Goal: Task Accomplishment & Management: Use online tool/utility

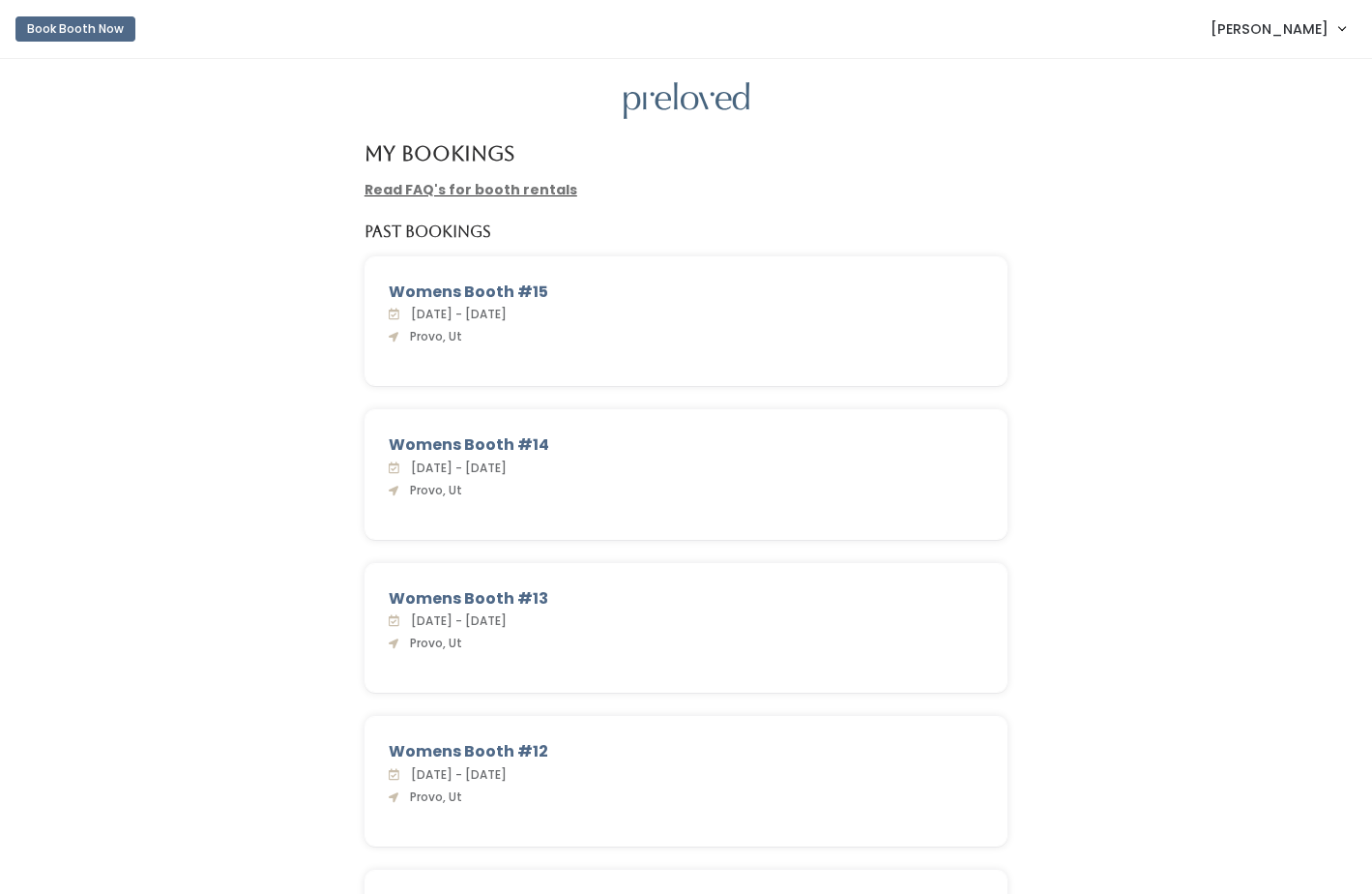
click at [1284, 28] on span "[PERSON_NAME]" at bounding box center [1270, 29] width 118 height 21
click at [1285, 64] on link "Admin Home" at bounding box center [1277, 77] width 173 height 35
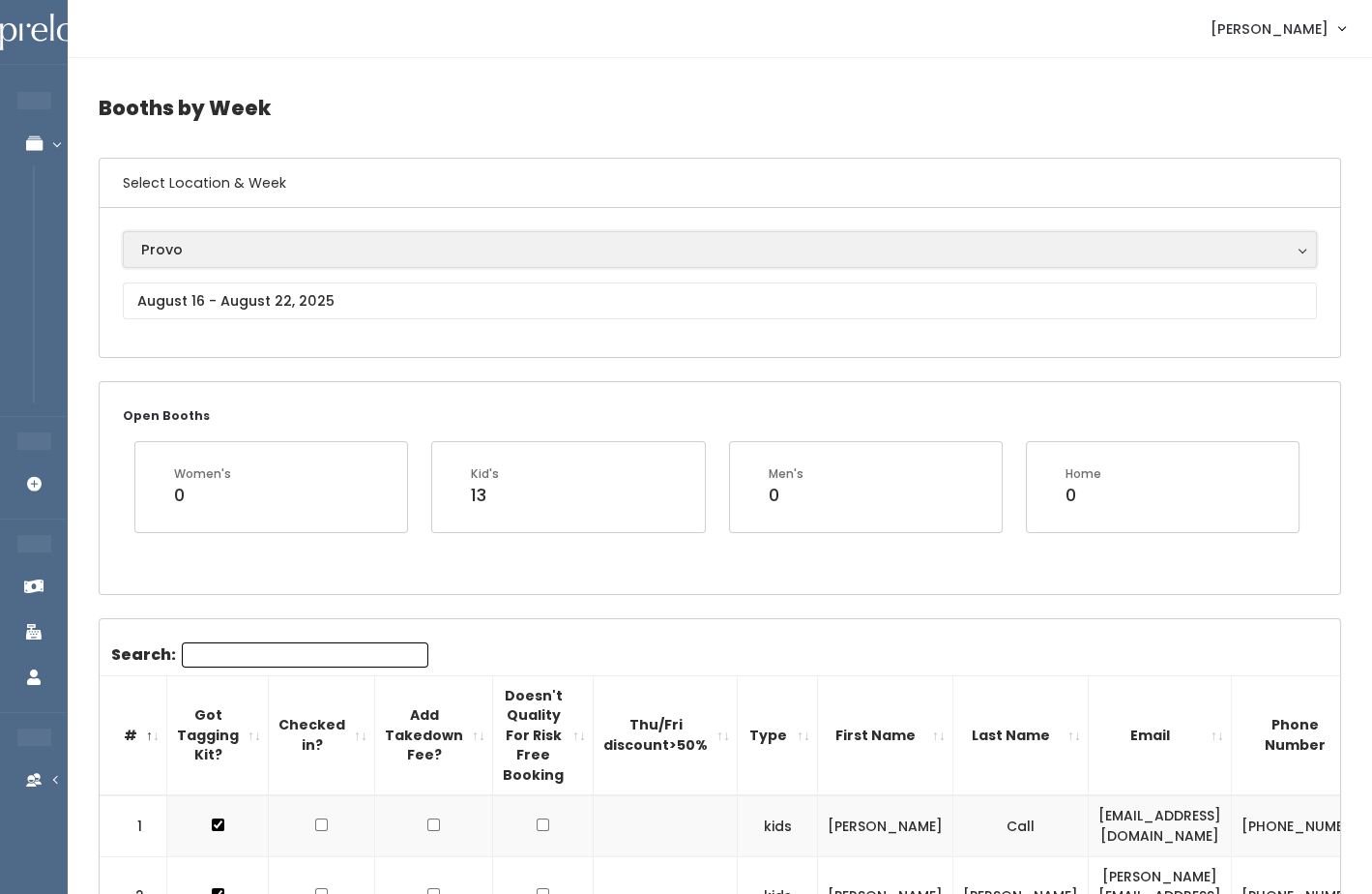
click at [325, 245] on div "Provo" at bounding box center [719, 249] width 1158 height 21
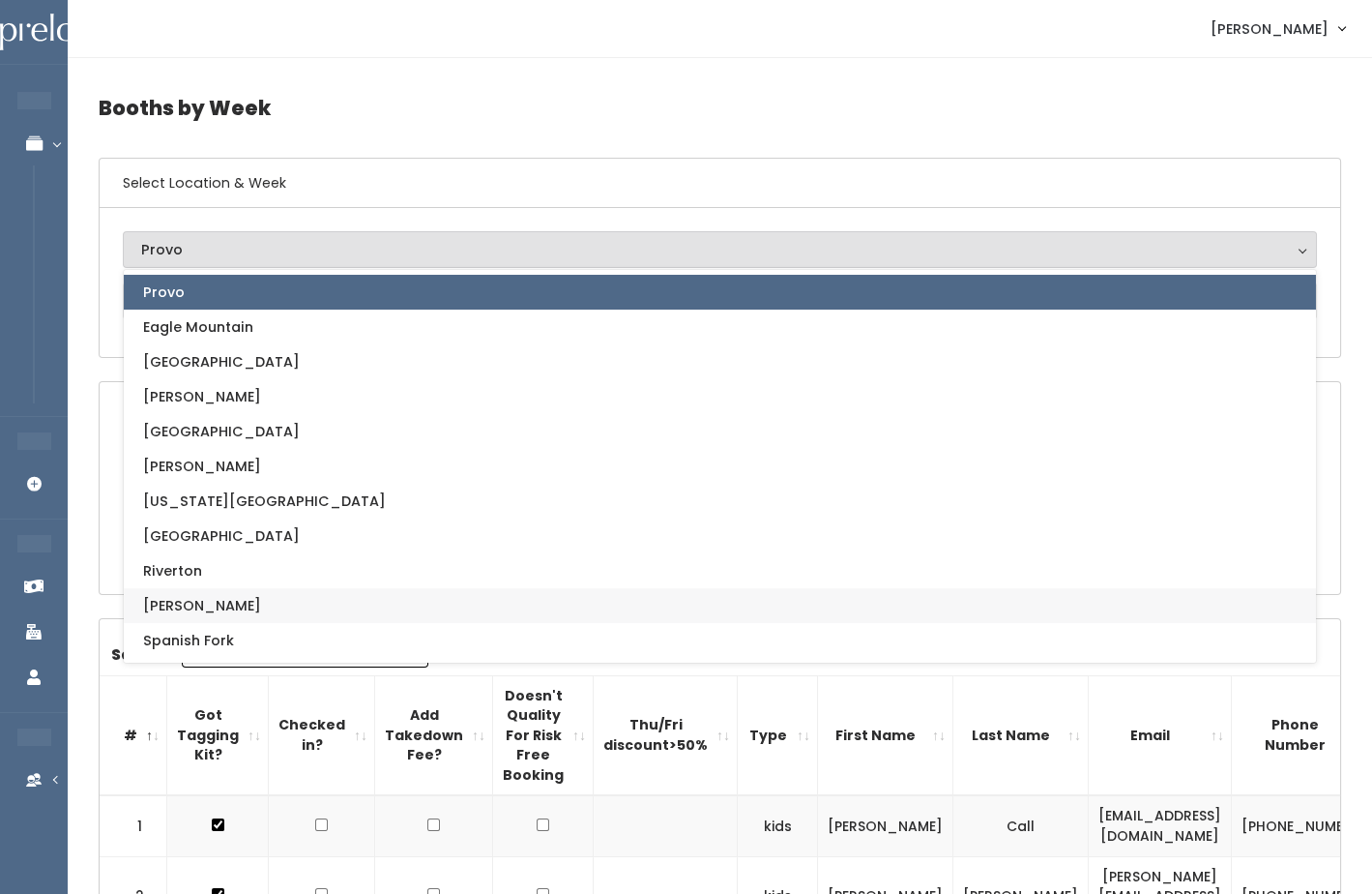
click at [259, 604] on link "[PERSON_NAME]" at bounding box center [720, 606] width 1192 height 35
select select "3"
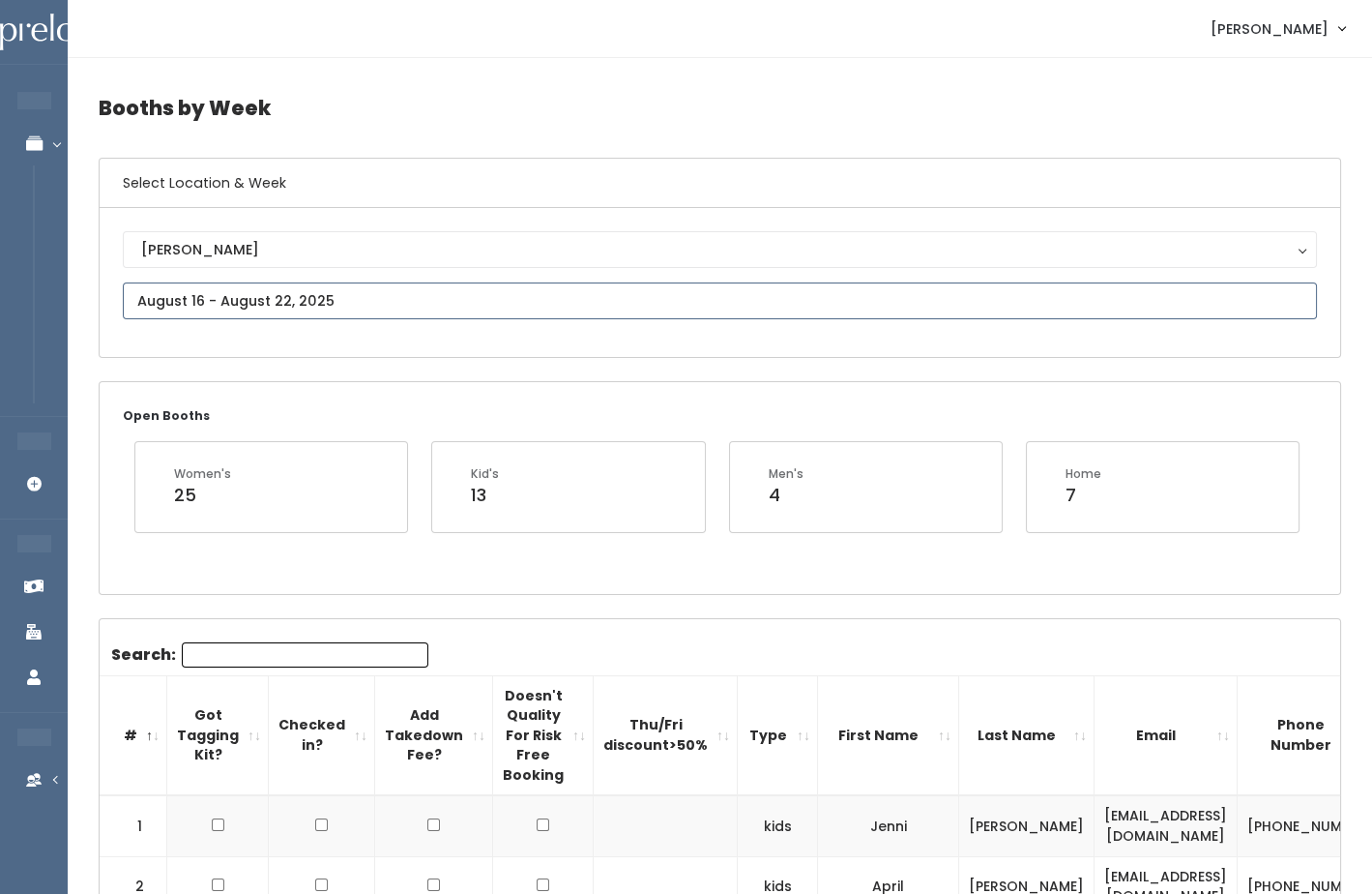
click at [289, 294] on input "text" at bounding box center [720, 301] width 1194 height 37
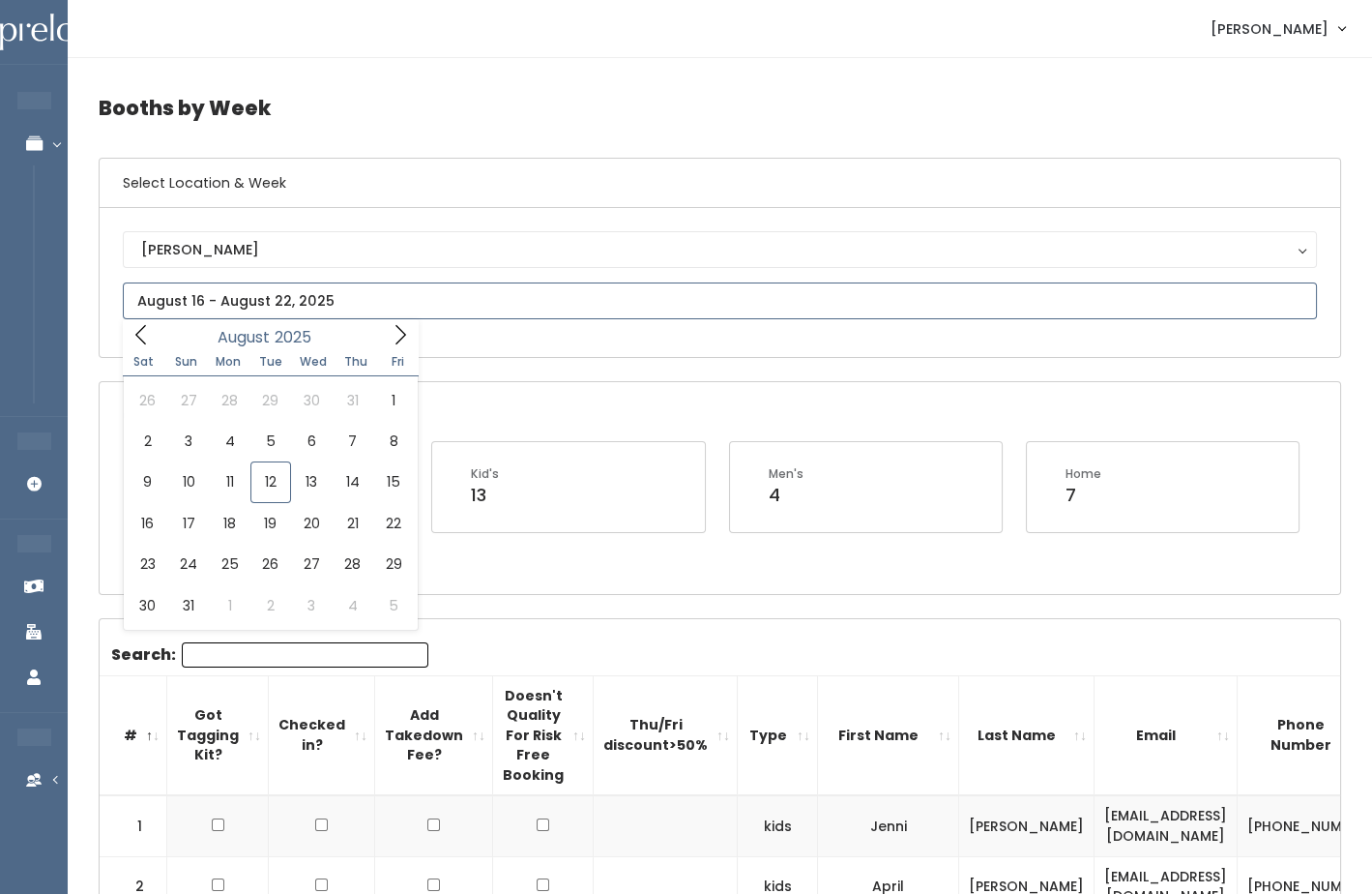
click at [142, 329] on icon at bounding box center [142, 335] width 21 height 21
type input "June 14 to June 20"
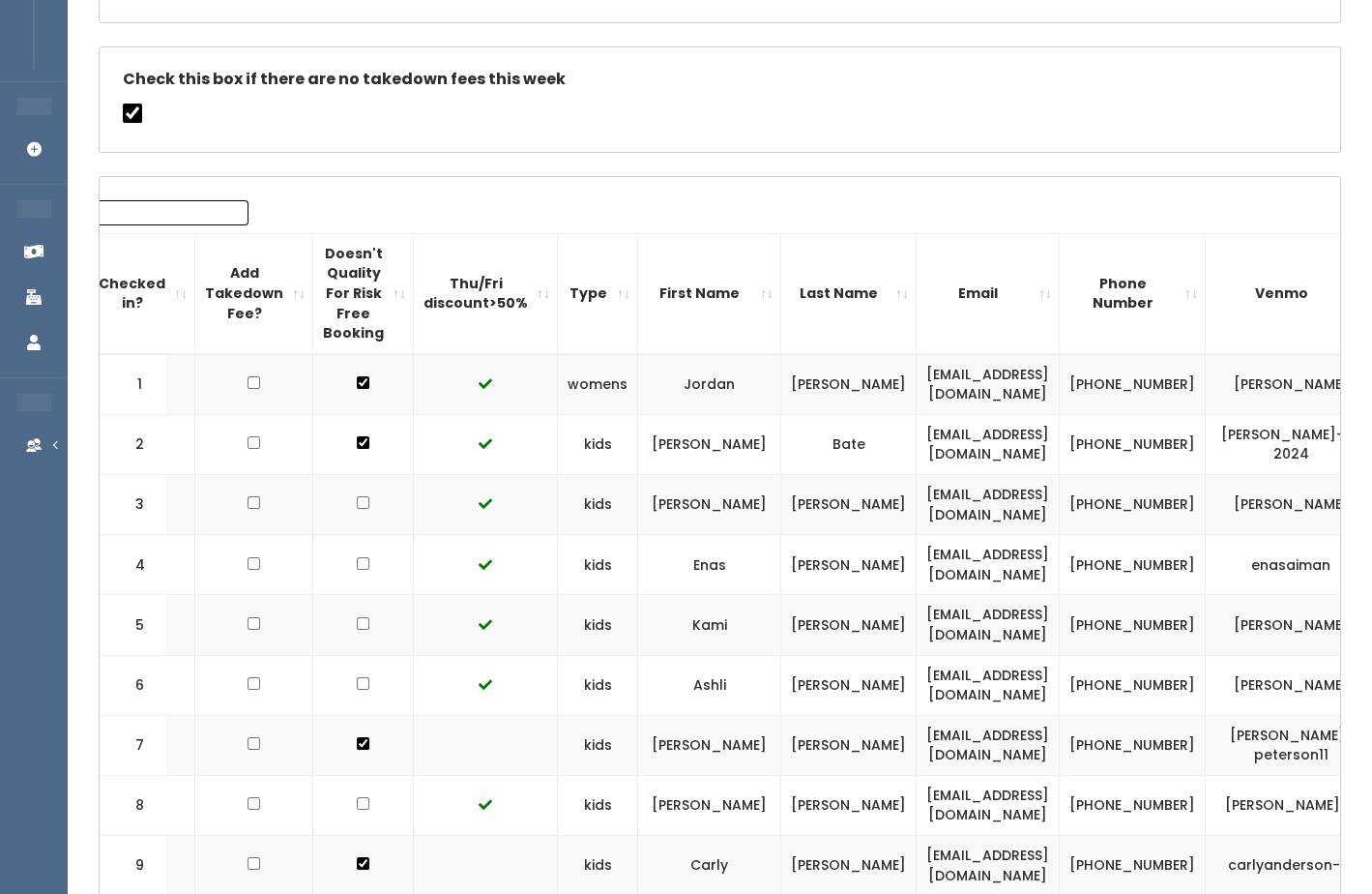
scroll to position [0, 184]
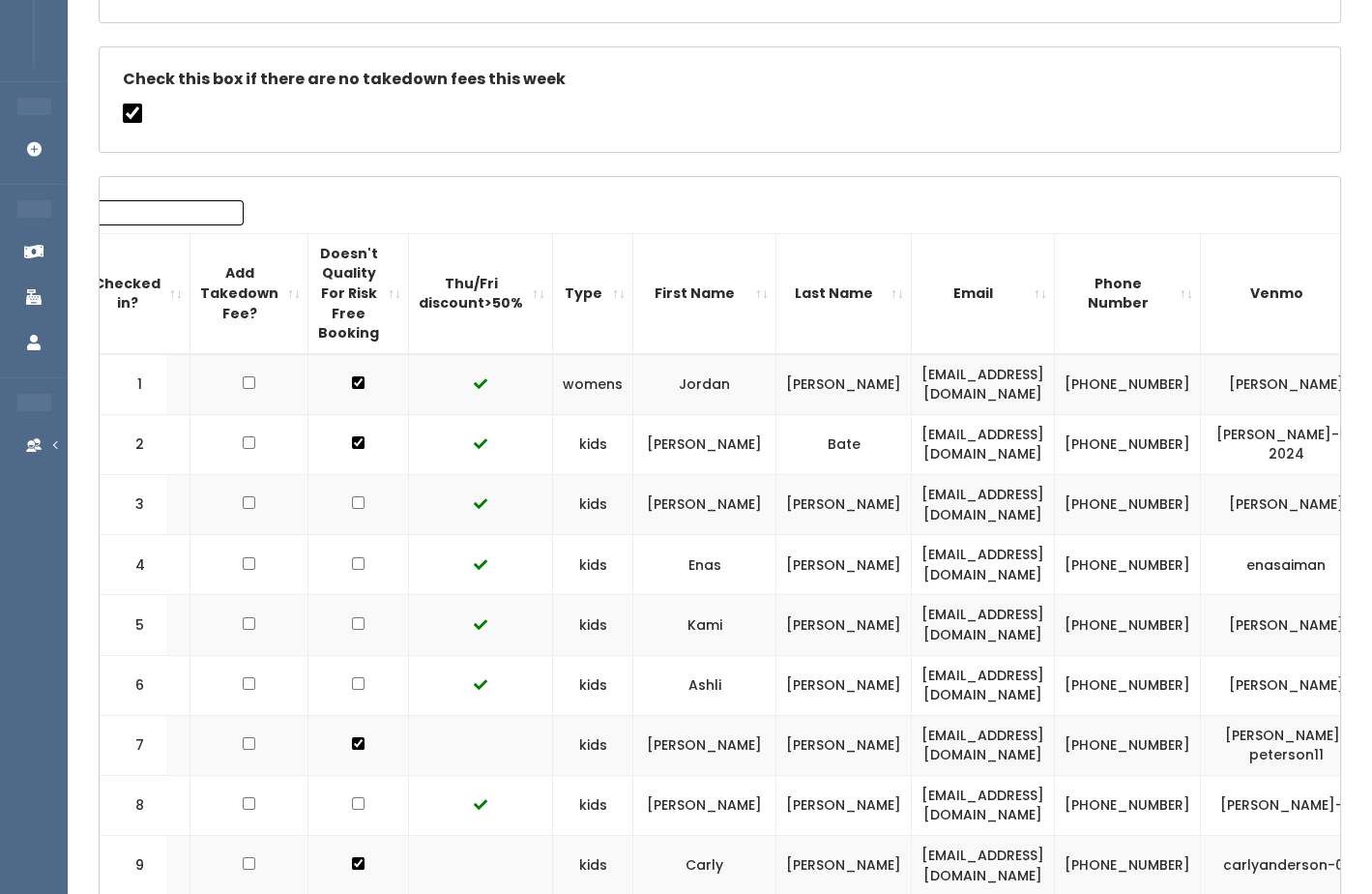
click at [718, 434] on td "Joanna" at bounding box center [704, 445] width 143 height 60
copy td "Joanna"
click at [996, 437] on td "joabby303@gmail.com" at bounding box center [983, 445] width 143 height 60
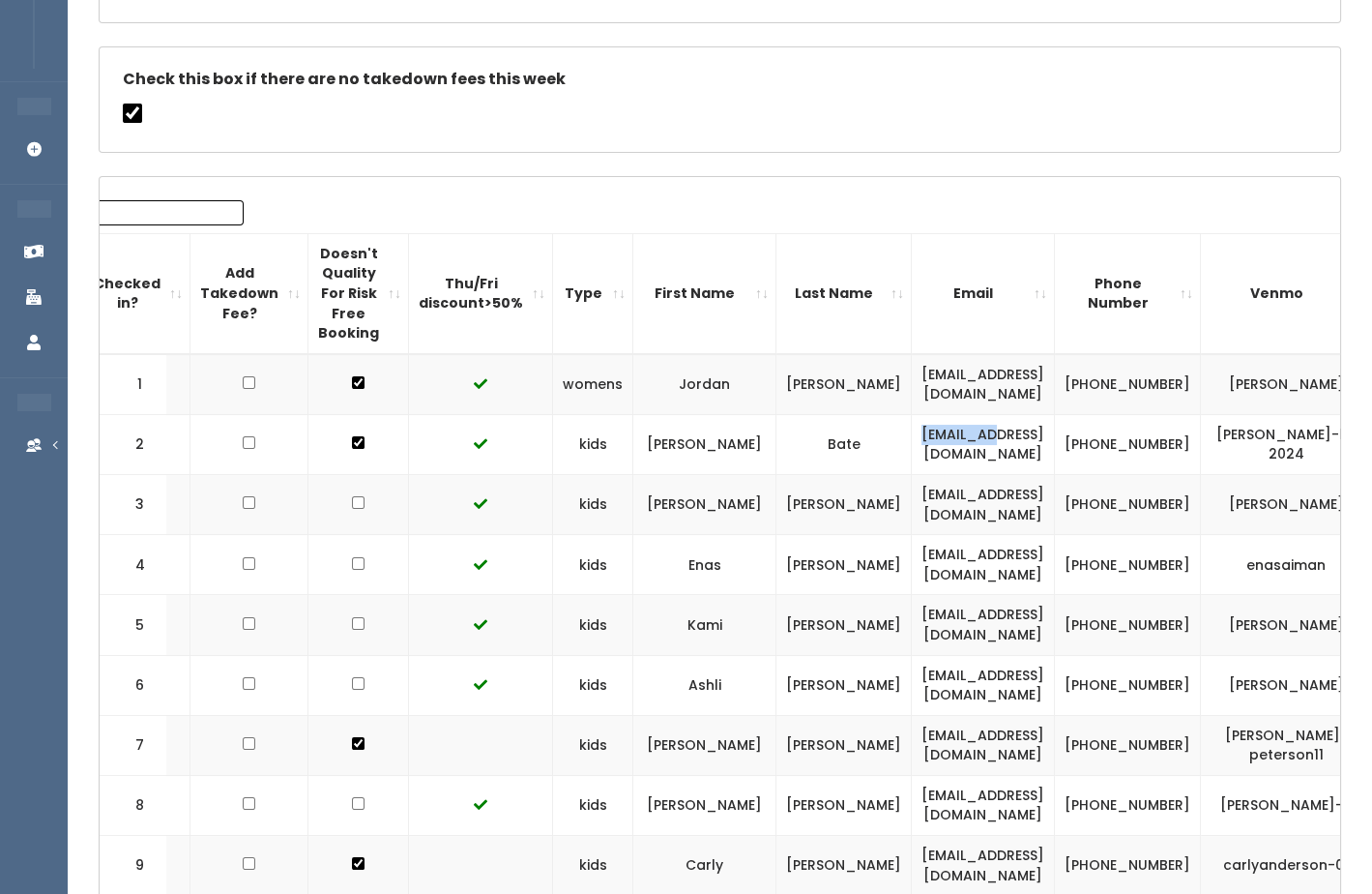
click at [996, 437] on td "joabby303@gmail.com" at bounding box center [983, 445] width 143 height 60
copy tr "joabby303@gmail.com"
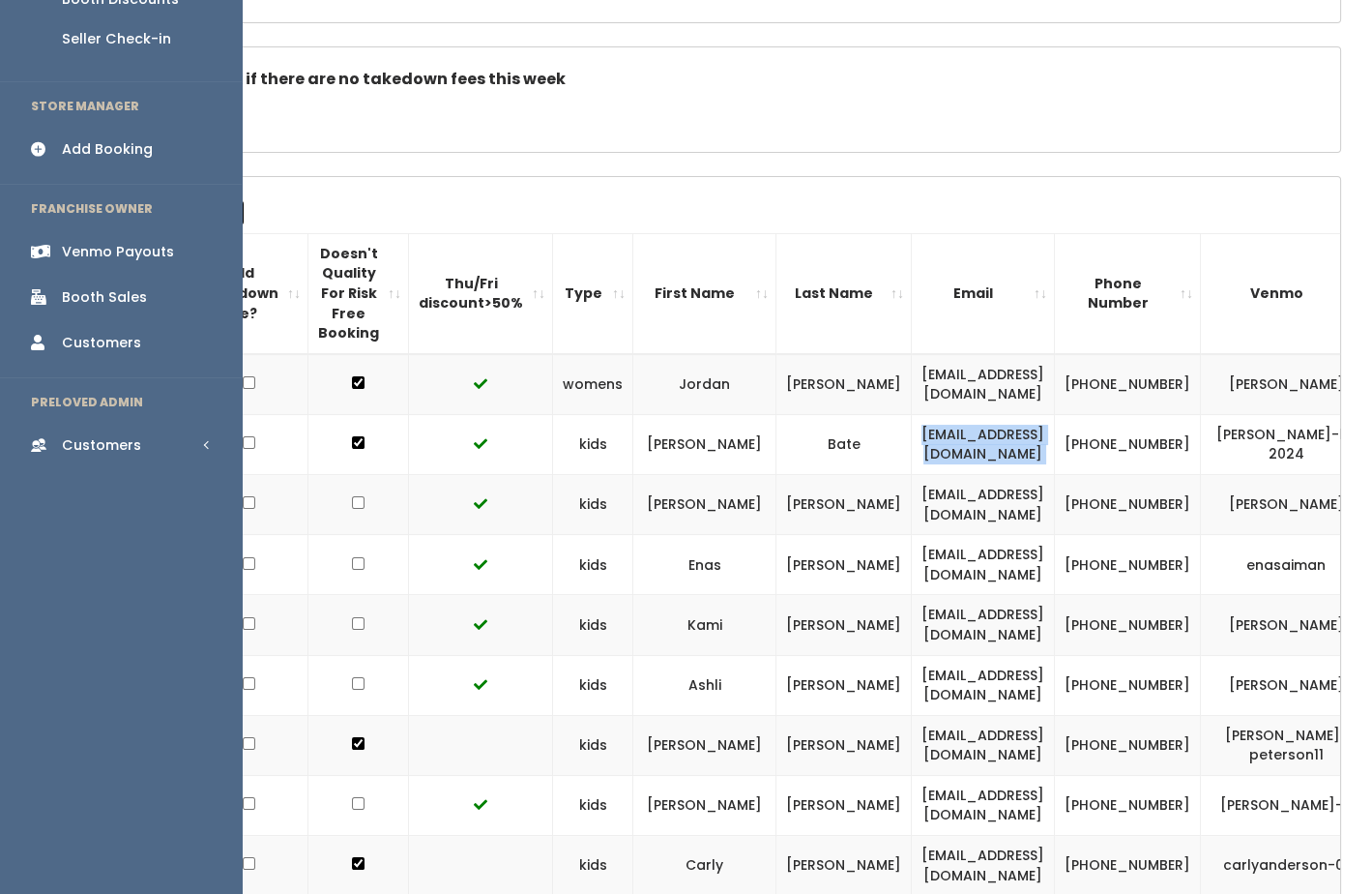
click at [123, 242] on div "Venmo Payouts" at bounding box center [118, 251] width 113 height 20
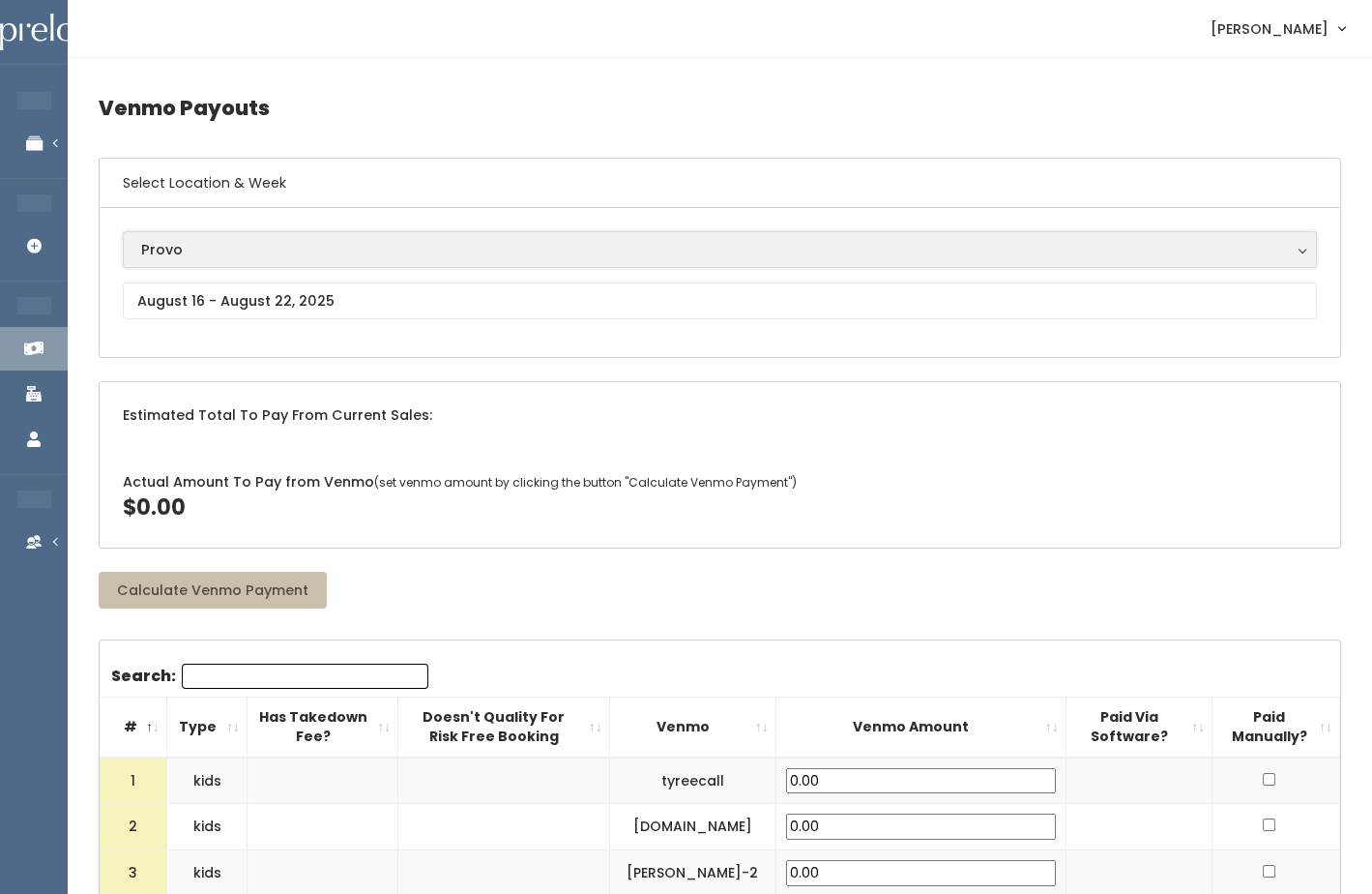
click at [210, 242] on div "Provo" at bounding box center [719, 249] width 1158 height 21
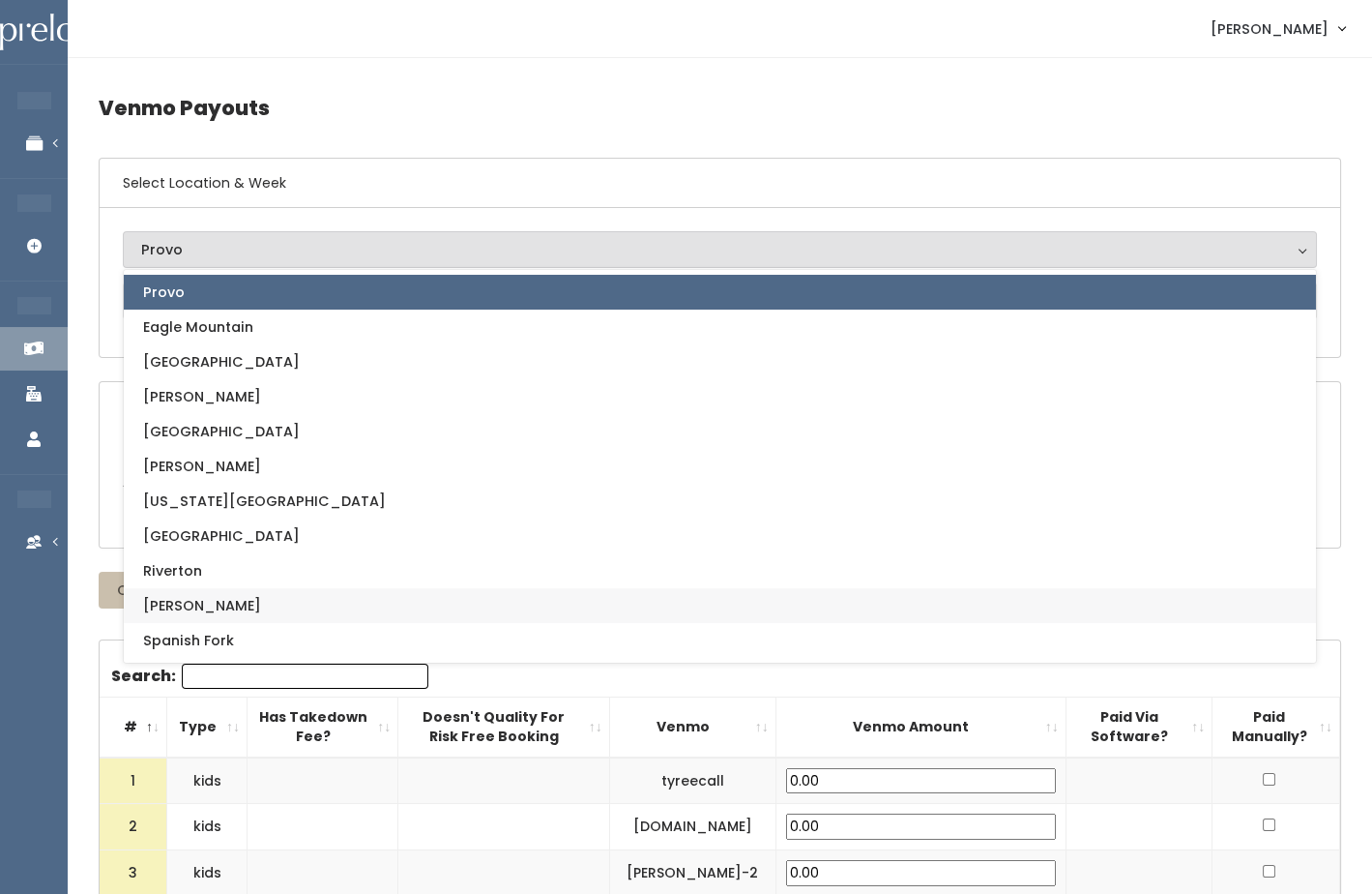
click at [229, 604] on link "[PERSON_NAME]" at bounding box center [720, 606] width 1192 height 35
select select "3"
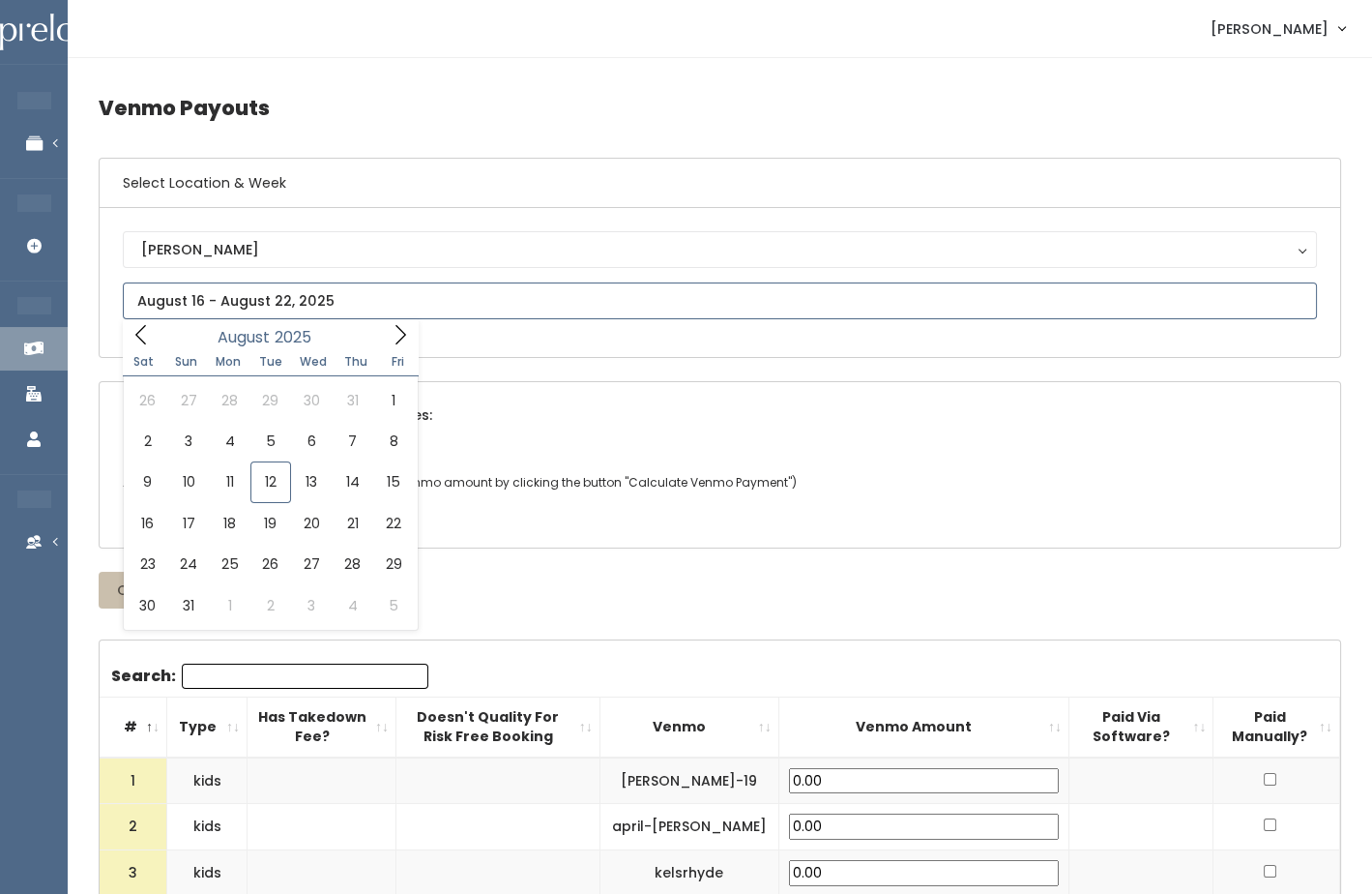
click at [142, 334] on icon at bounding box center [142, 335] width 21 height 21
type input "June 14 to June 20"
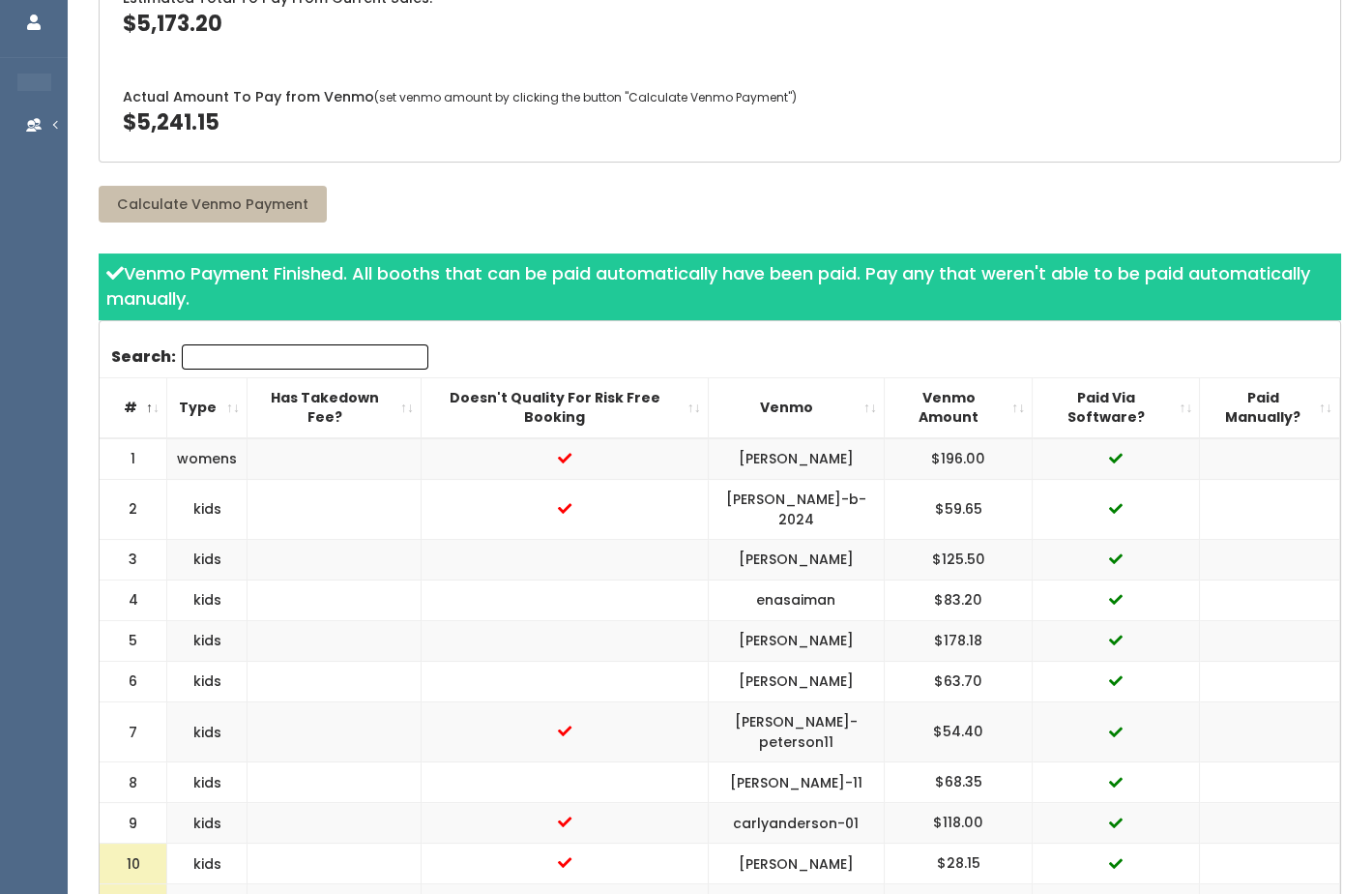
scroll to position [418, 0]
